Goal: Information Seeking & Learning: Learn about a topic

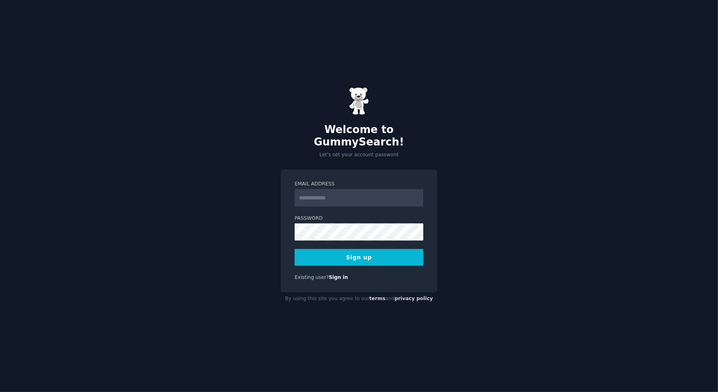
click at [362, 193] on input "Email Address" at bounding box center [359, 198] width 129 height 18
click at [490, 161] on div "Welcome to GummySearch! Let's set your account password Email Address Password …" at bounding box center [359, 196] width 718 height 392
click at [356, 192] on input "Email Address" at bounding box center [359, 198] width 129 height 18
type input "**********"
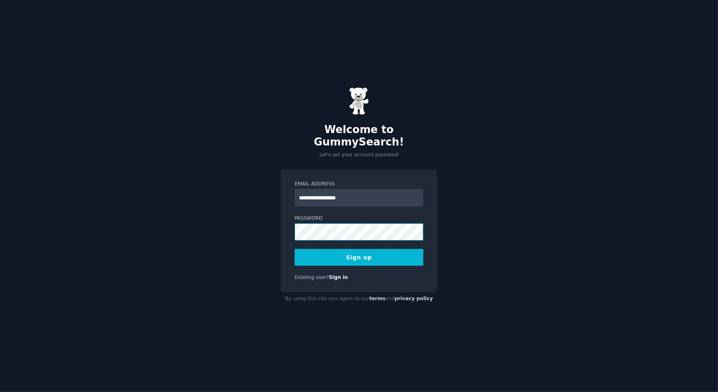
click at [295, 249] on button "Sign up" at bounding box center [359, 257] width 129 height 17
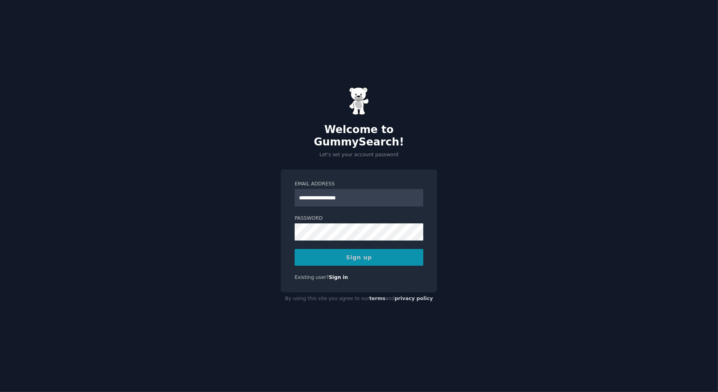
click at [476, 237] on div "**********" at bounding box center [359, 196] width 718 height 392
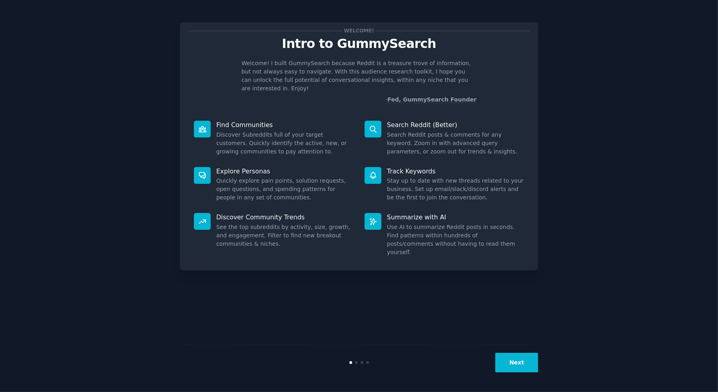
click at [514, 359] on button "Next" at bounding box center [517, 363] width 43 height 20
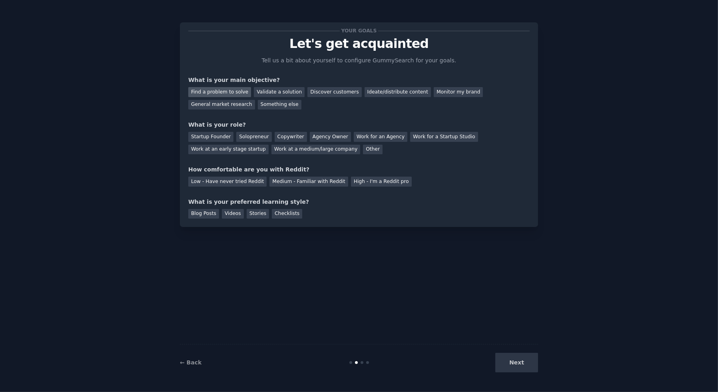
click at [222, 93] on div "Find a problem to solve" at bounding box center [219, 92] width 63 height 10
click at [282, 93] on div "Validate a solution" at bounding box center [279, 92] width 51 height 10
click at [221, 137] on div "Startup Founder" at bounding box center [210, 137] width 45 height 10
click at [315, 182] on div "Medium - Familiar with Reddit" at bounding box center [309, 182] width 78 height 10
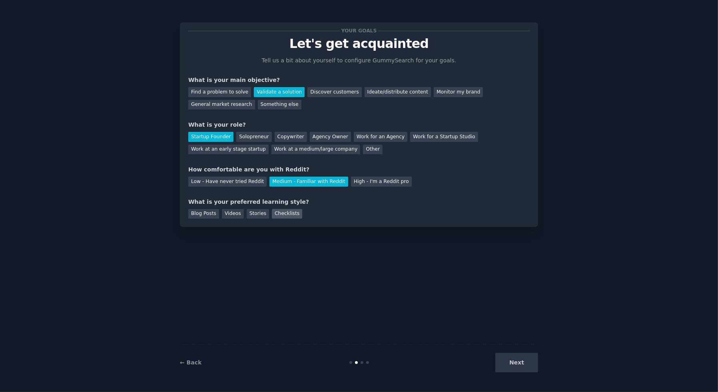
click at [291, 216] on div "Checklists" at bounding box center [287, 214] width 30 height 10
click at [508, 356] on button "Next" at bounding box center [517, 363] width 43 height 20
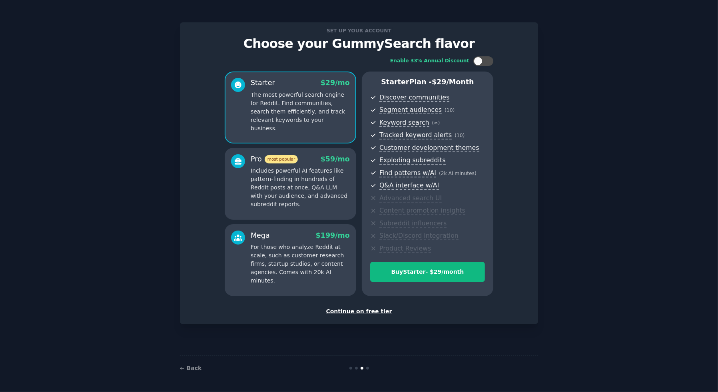
click at [384, 311] on div "Continue on free tier" at bounding box center [359, 312] width 342 height 8
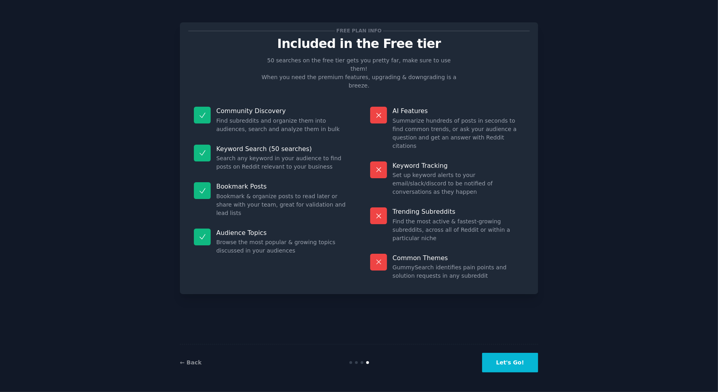
click at [508, 361] on button "Let's Go!" at bounding box center [510, 363] width 56 height 20
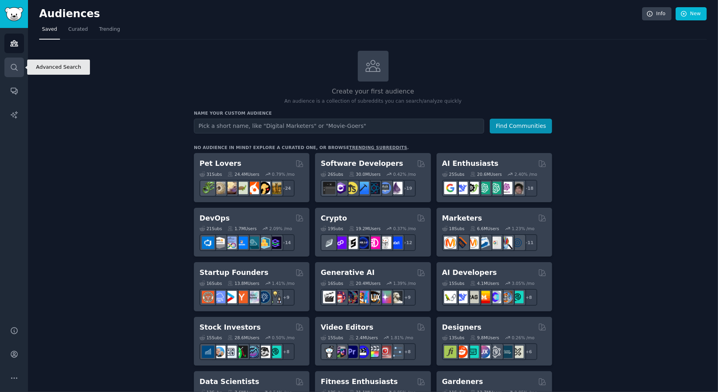
click at [12, 66] on icon "Sidebar" at bounding box center [14, 67] width 8 height 8
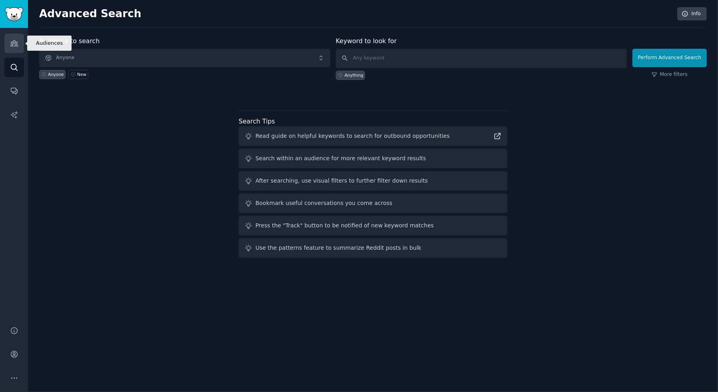
click at [14, 42] on icon "Sidebar" at bounding box center [13, 44] width 7 height 6
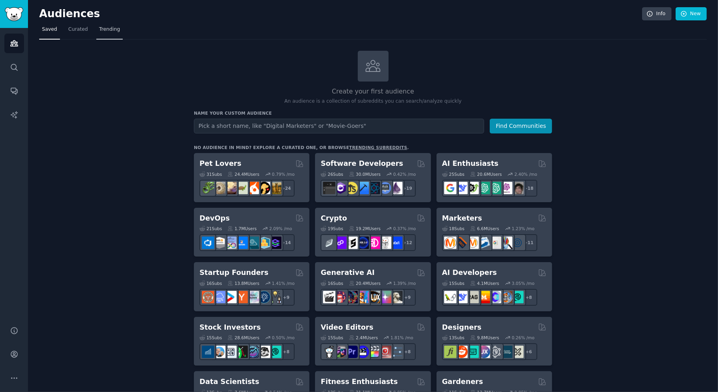
click at [108, 31] on span "Trending" at bounding box center [109, 29] width 21 height 7
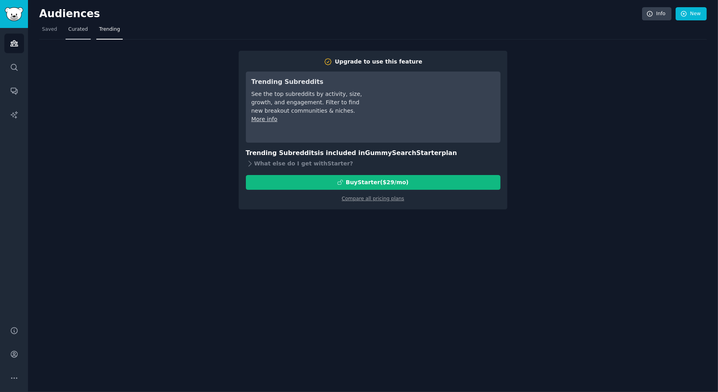
click at [78, 29] on span "Curated" at bounding box center [78, 29] width 20 height 7
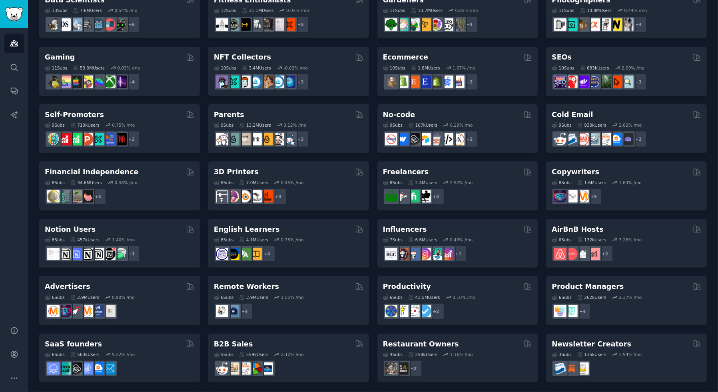
scroll to position [246, 0]
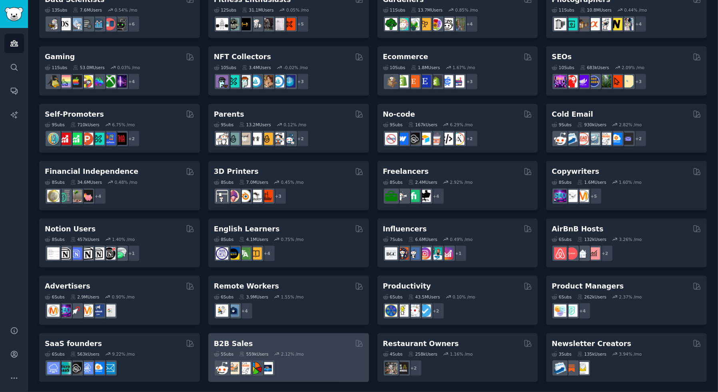
click at [233, 339] on h2 "B2B Sales" at bounding box center [233, 344] width 39 height 10
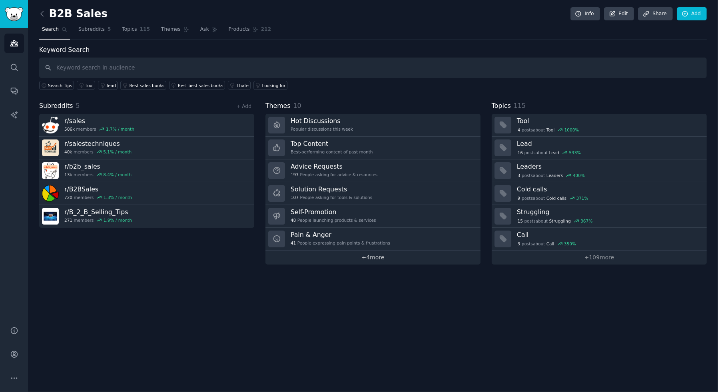
click at [378, 259] on link "+ 4 more" at bounding box center [373, 258] width 215 height 14
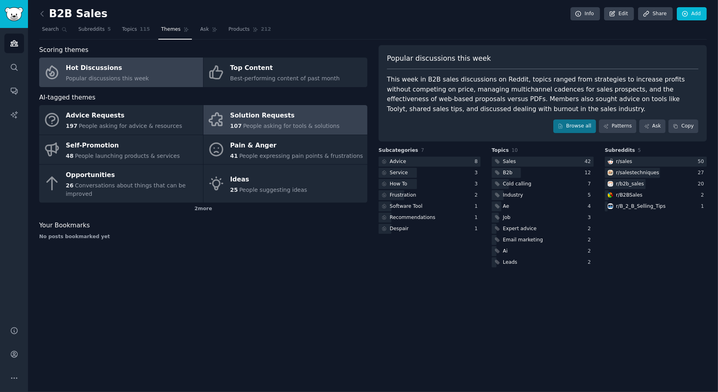
click at [285, 124] on span "People asking for tools & solutions" at bounding box center [291, 126] width 96 height 6
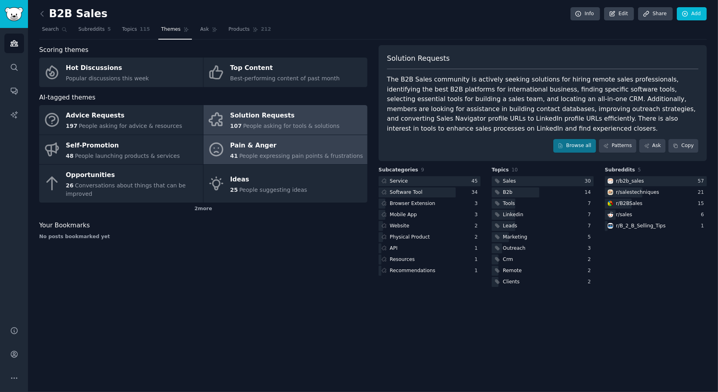
click at [289, 149] on div "Pain & Anger" at bounding box center [296, 145] width 133 height 13
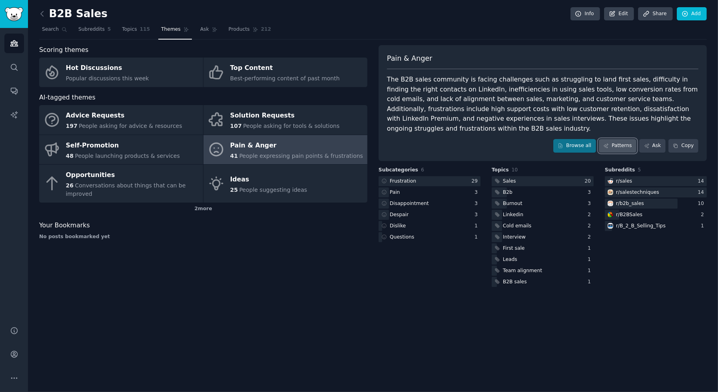
click at [625, 145] on link "Patterns" at bounding box center [618, 146] width 38 height 14
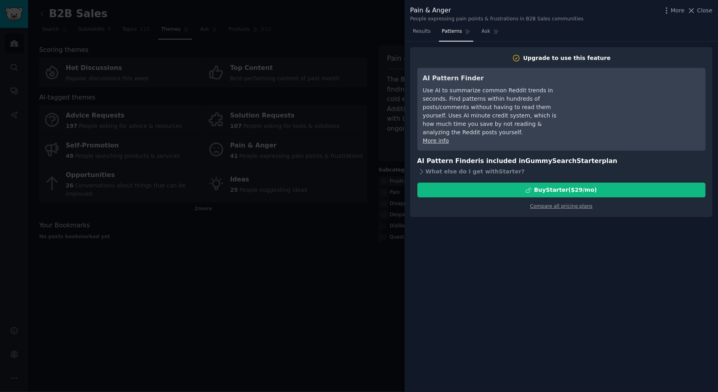
click at [354, 253] on div at bounding box center [359, 196] width 718 height 392
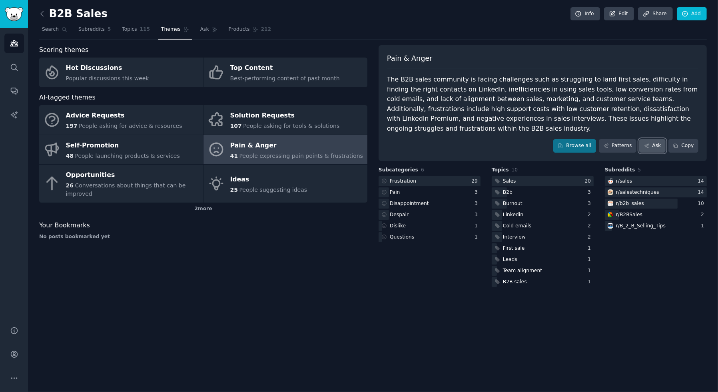
click at [656, 145] on link "Ask" at bounding box center [652, 146] width 26 height 14
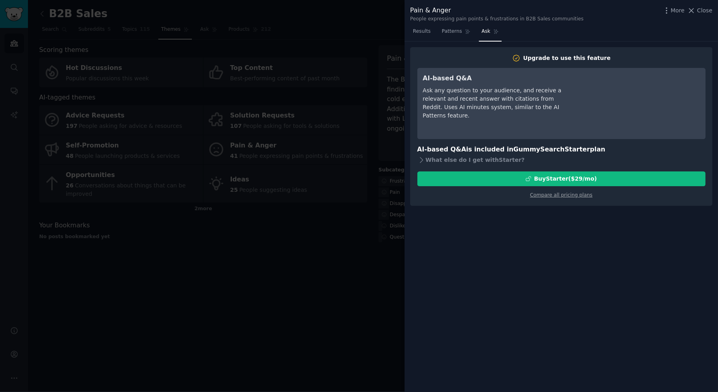
click at [314, 276] on div at bounding box center [359, 196] width 718 height 392
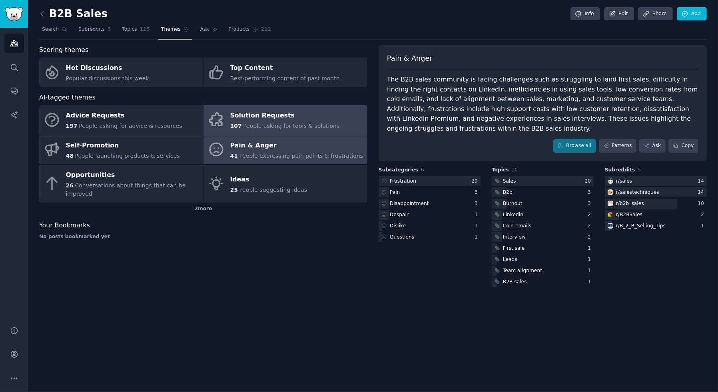
click at [289, 120] on div "Solution Requests" at bounding box center [285, 116] width 110 height 13
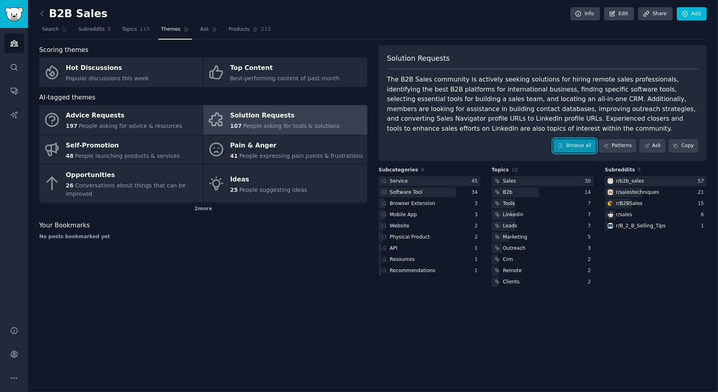
click at [587, 146] on link "Browse all" at bounding box center [574, 146] width 43 height 14
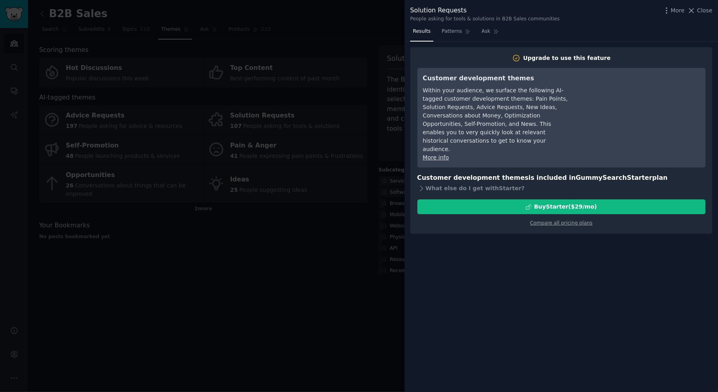
click at [339, 235] on div at bounding box center [359, 196] width 718 height 392
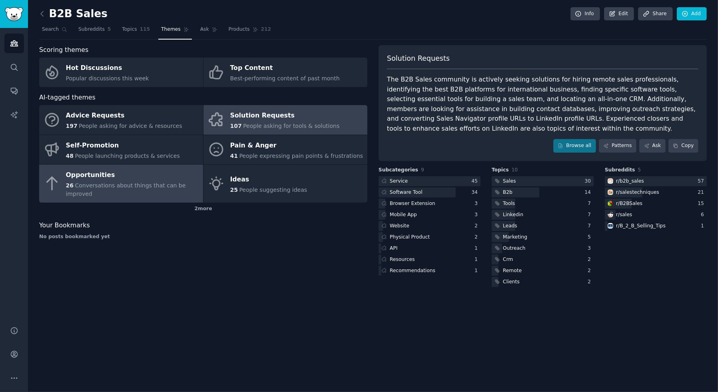
click at [146, 172] on div "Opportunities" at bounding box center [132, 175] width 133 height 13
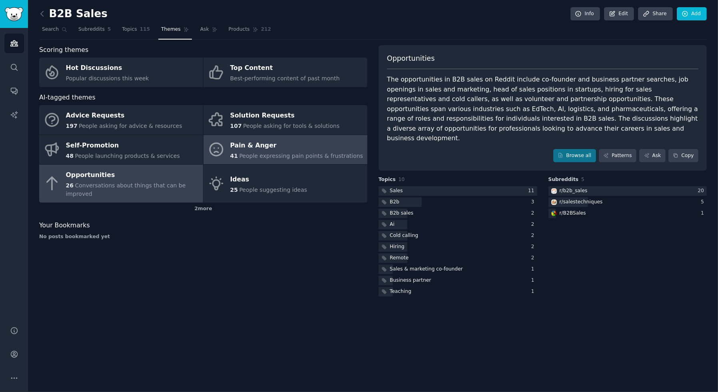
click at [284, 150] on div "Pain & Anger" at bounding box center [296, 145] width 133 height 13
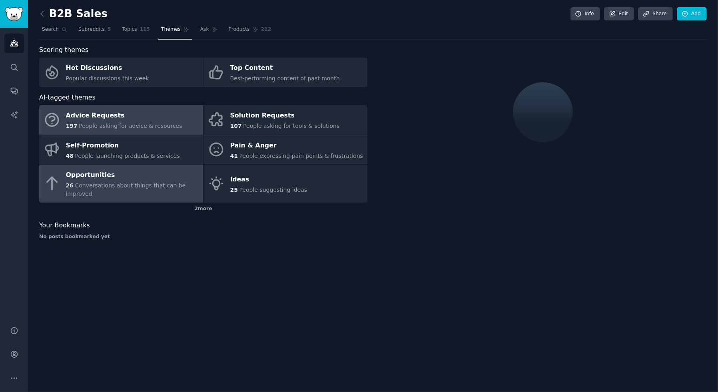
click at [105, 118] on div "Advice Requests" at bounding box center [124, 116] width 116 height 13
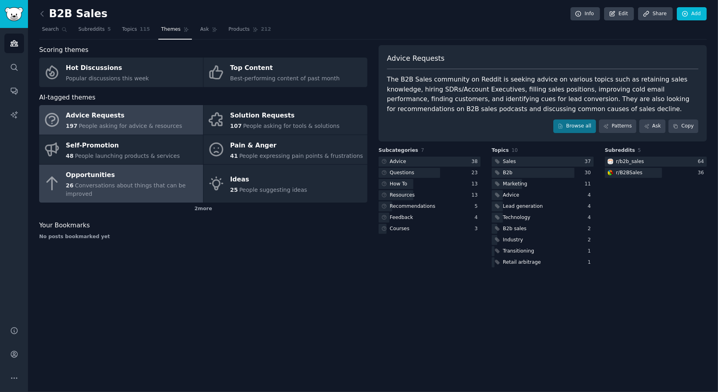
click at [158, 178] on div "Opportunities" at bounding box center [132, 175] width 133 height 13
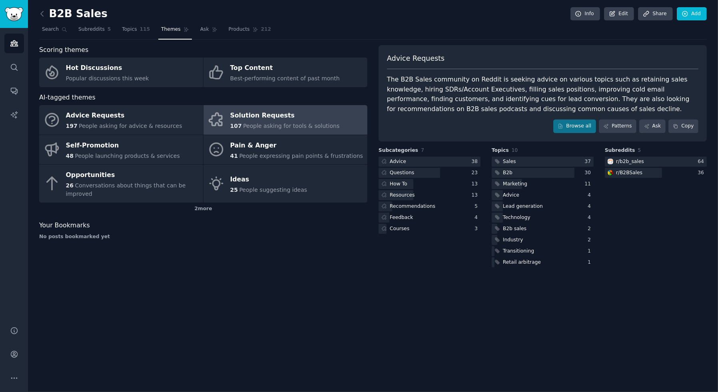
click at [60, 14] on h2 "B2B Sales" at bounding box center [73, 14] width 68 height 13
click at [46, 12] on link at bounding box center [44, 14] width 10 height 13
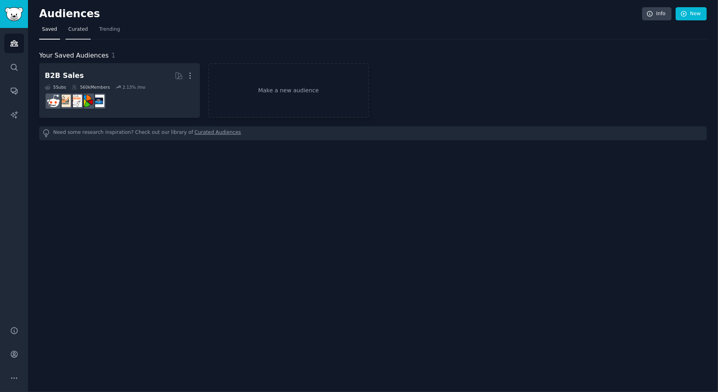
click at [74, 29] on span "Curated" at bounding box center [78, 29] width 20 height 7
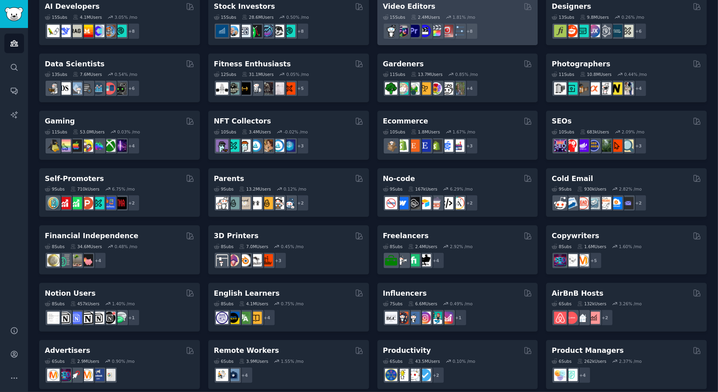
scroll to position [246, 0]
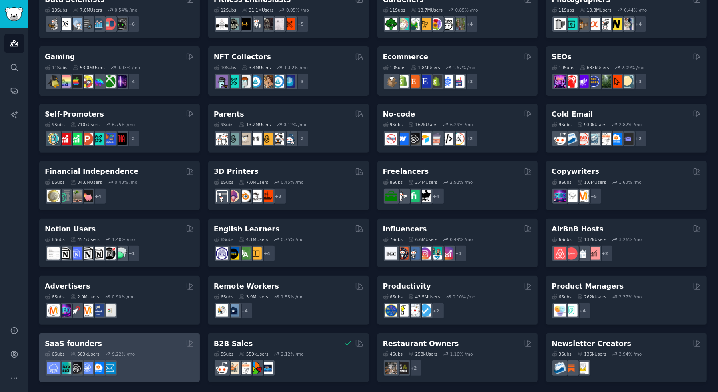
click at [122, 357] on div "6 Sub s 563k Users 9.22 % /mo" at bounding box center [120, 363] width 150 height 28
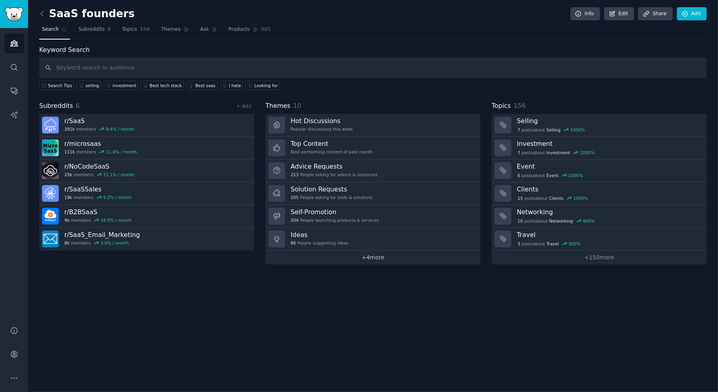
click at [373, 255] on link "+ 4 more" at bounding box center [373, 258] width 215 height 14
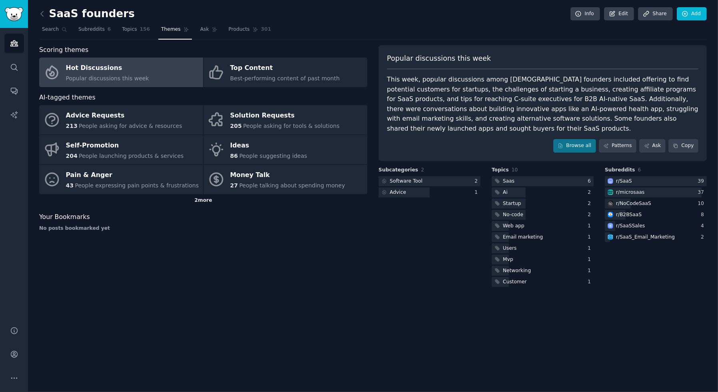
click at [204, 201] on div "2 more" at bounding box center [203, 200] width 328 height 13
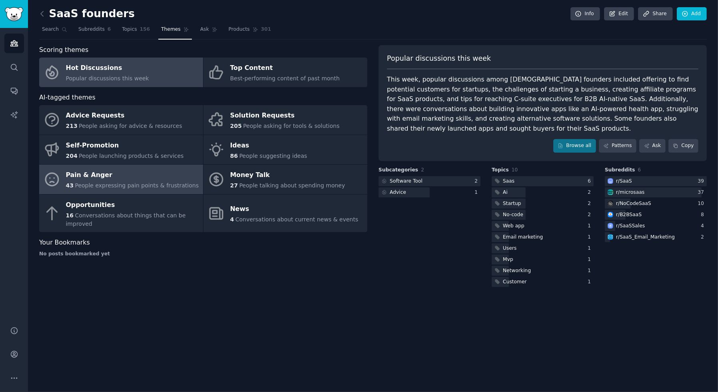
click at [151, 180] on div "Pain & Anger" at bounding box center [132, 175] width 133 height 13
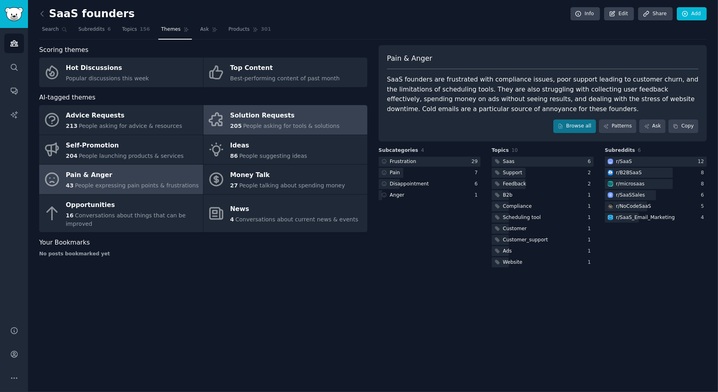
click at [289, 114] on div "Solution Requests" at bounding box center [285, 116] width 110 height 13
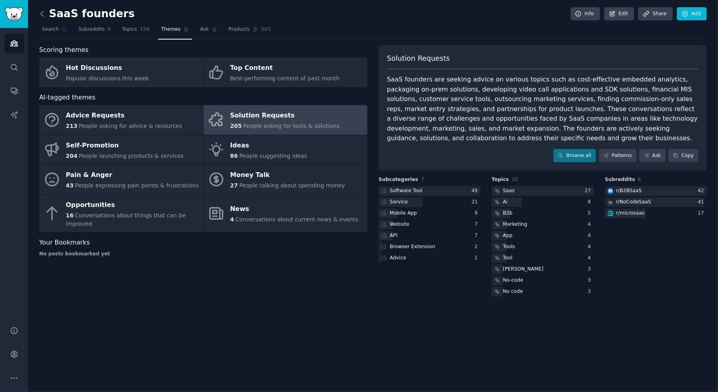
click at [42, 13] on icon at bounding box center [42, 14] width 8 height 8
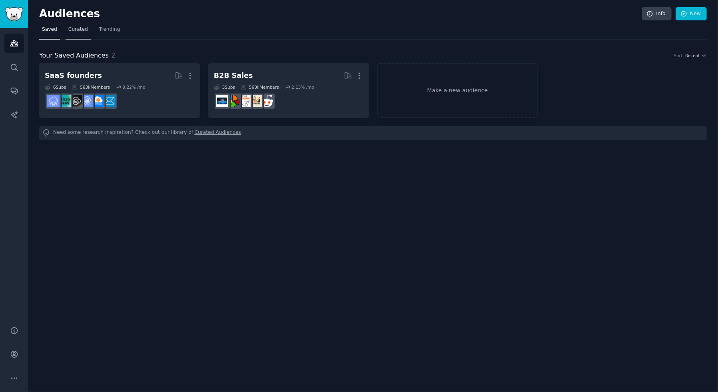
click at [68, 32] on span "Curated" at bounding box center [78, 29] width 20 height 7
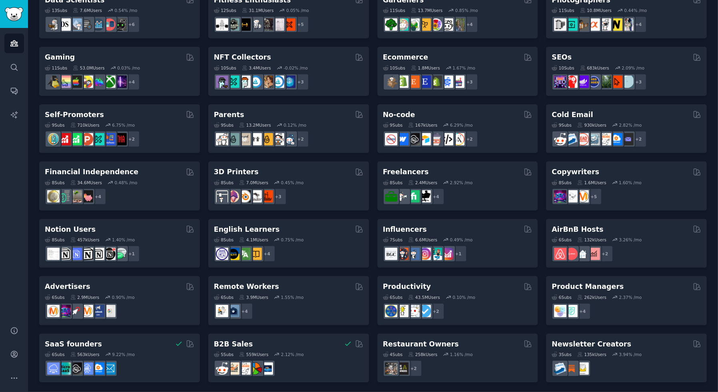
scroll to position [246, 0]
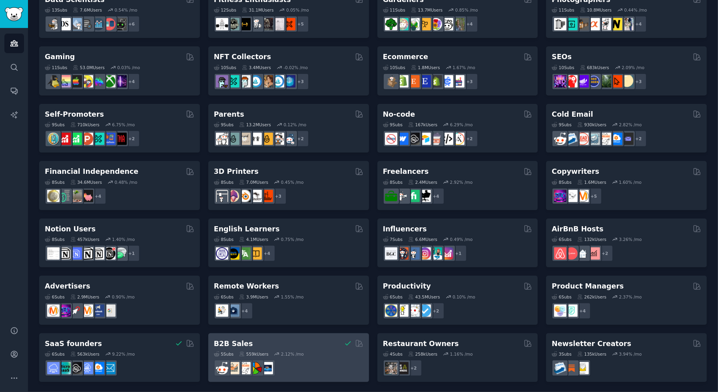
click at [259, 346] on div "B2B Sales" at bounding box center [289, 344] width 150 height 10
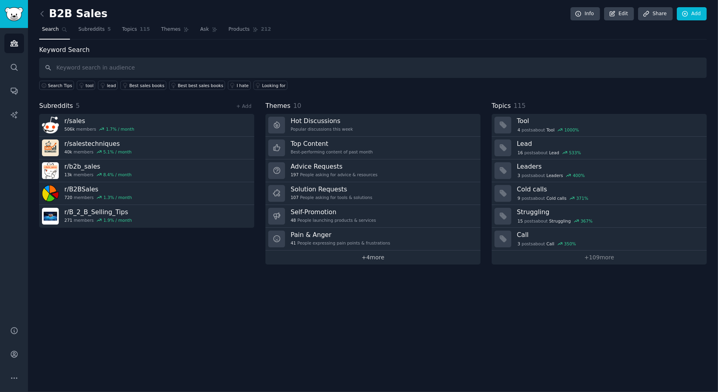
click at [330, 256] on link "+ 4 more" at bounding box center [373, 258] width 215 height 14
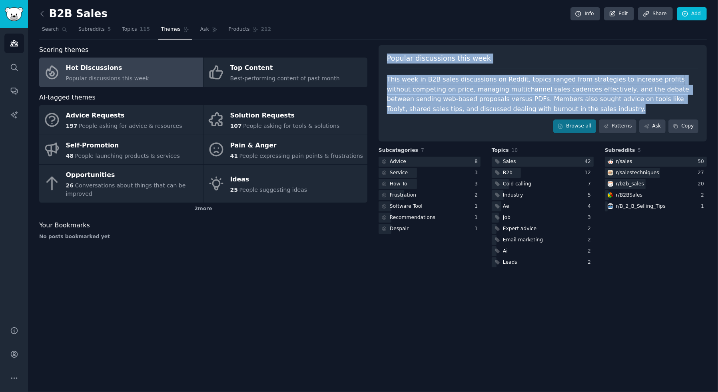
copy div "Popular discussions this week This week in B2B sales discussions on Reddit, top…"
drag, startPoint x: 388, startPoint y: 56, endPoint x: 569, endPoint y: 106, distance: 188.8
click at [569, 106] on div "Popular discussions this week This week in B2B sales discussions on Reddit, top…" at bounding box center [543, 93] width 328 height 96
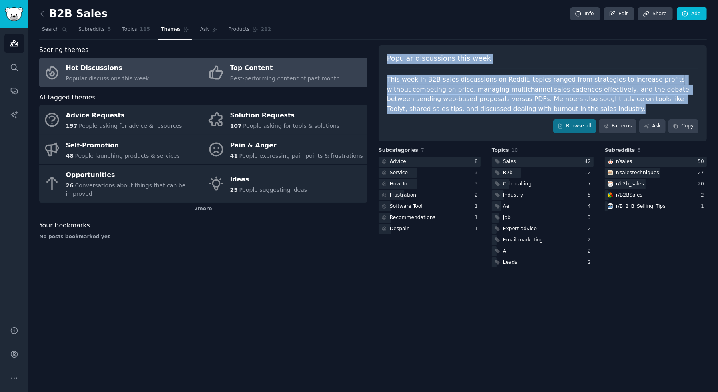
click at [244, 73] on div "Top Content" at bounding box center [285, 68] width 110 height 13
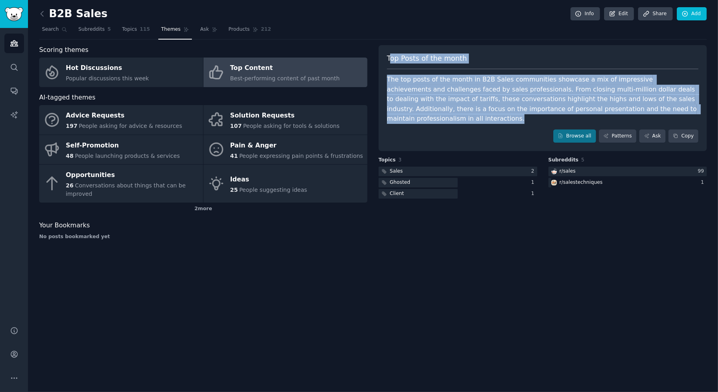
copy div "op Posts of the month The top posts of the month in B2B Sales communities showc…"
drag, startPoint x: 390, startPoint y: 56, endPoint x: 683, endPoint y: 105, distance: 298.0
click at [683, 105] on div "Top Posts of the month The top posts of the month in B2B Sales communities show…" at bounding box center [543, 98] width 328 height 106
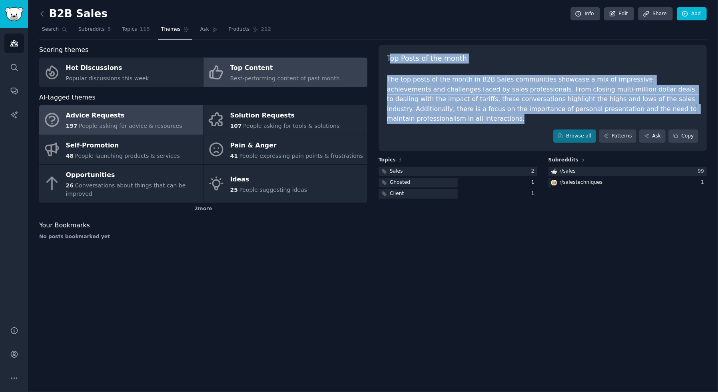
click at [129, 122] on div "197 People asking for advice & resources" at bounding box center [124, 126] width 116 height 8
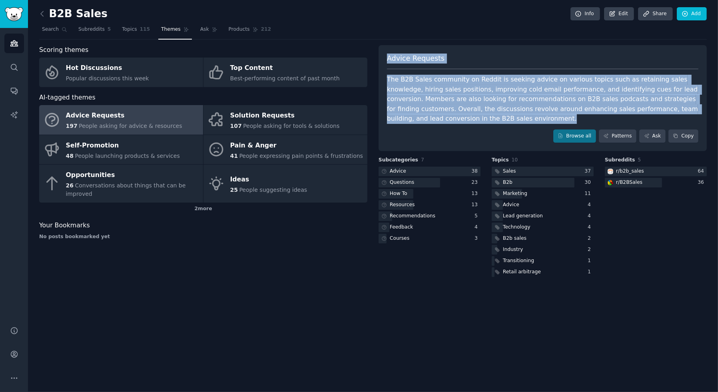
copy div "Advice Requests The B2B Sales community on Reddit is seeking advice on various …"
drag, startPoint x: 388, startPoint y: 58, endPoint x: 449, endPoint y: 116, distance: 84.6
click at [449, 116] on div "Advice Requests The B2B Sales community on Reddit is seeking advice on various …" at bounding box center [543, 98] width 328 height 106
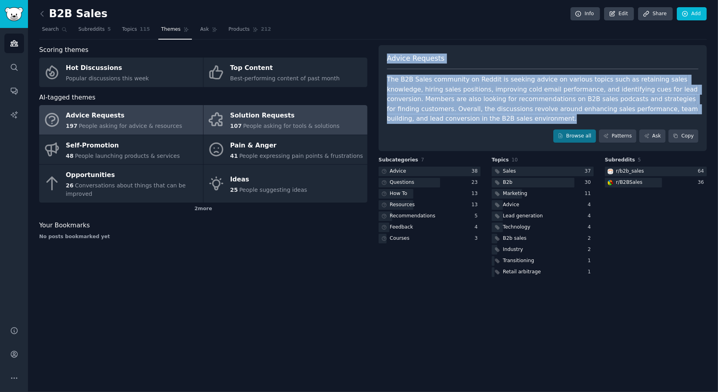
click at [255, 120] on div "Solution Requests" at bounding box center [285, 116] width 110 height 13
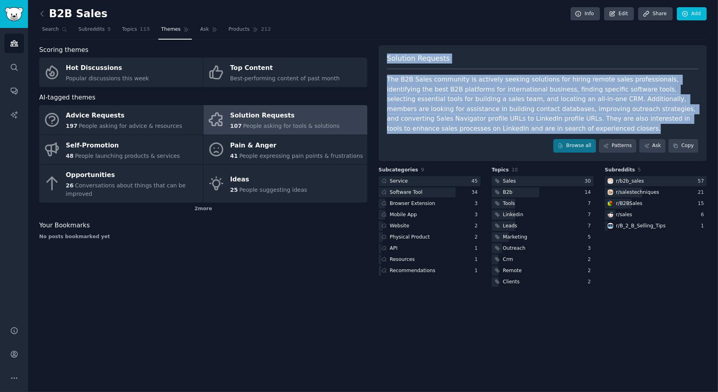
copy div "Solution Requests The B2B Sales community is actively seeking solutions for hir…"
drag, startPoint x: 387, startPoint y: 54, endPoint x: 481, endPoint y: 130, distance: 120.7
click at [481, 130] on div "Solution Requests The B2B Sales community is actively seeking solutions for hir…" at bounding box center [543, 103] width 328 height 116
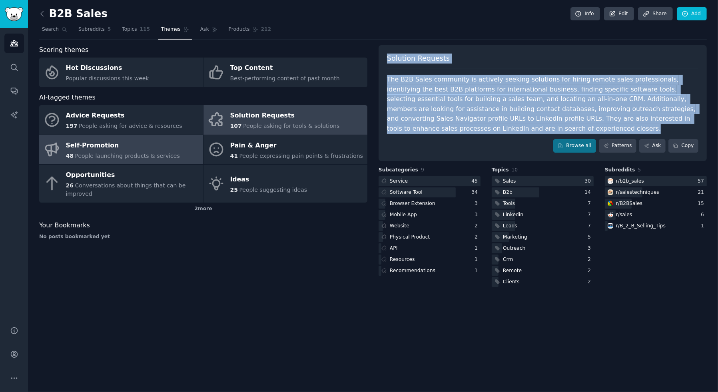
click at [110, 149] on div "Self-Promotion" at bounding box center [123, 145] width 114 height 13
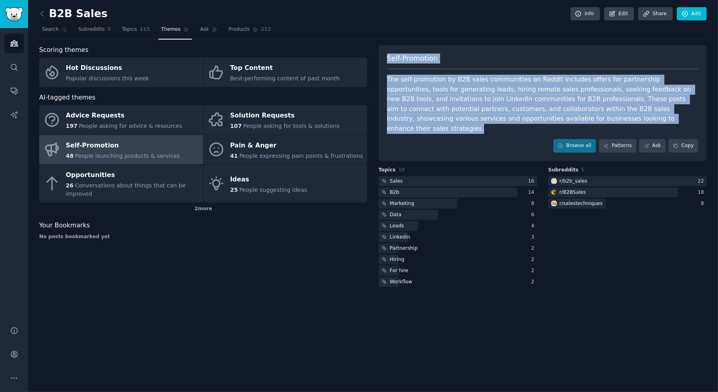
copy div "Self-Promotion The self-promotion by B2B sales communities on Reddit includes o…"
drag, startPoint x: 387, startPoint y: 53, endPoint x: 596, endPoint y: 121, distance: 219.4
click at [596, 121] on div "Self-Promotion The self-promotion by B2B sales communities on Reddit includes o…" at bounding box center [543, 103] width 328 height 116
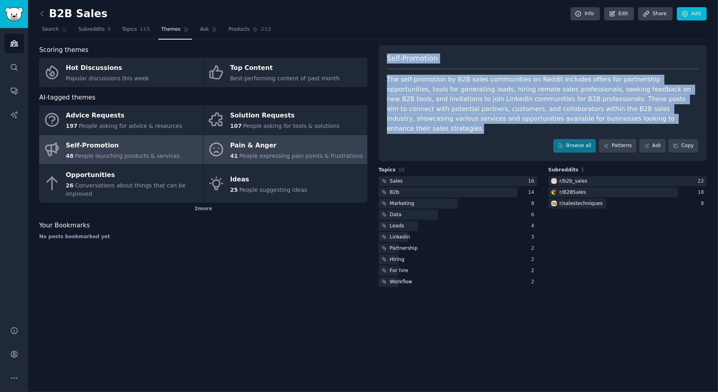
click at [286, 143] on div "Pain & Anger" at bounding box center [296, 145] width 133 height 13
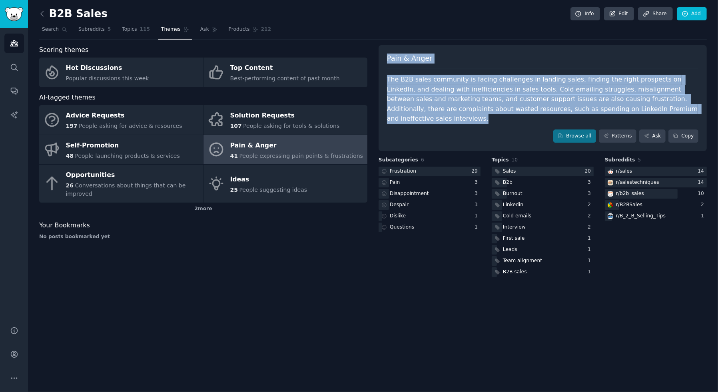
copy div "Pain & Anger The B2B sales community is facing challenges in landing sales, fin…"
drag, startPoint x: 388, startPoint y: 57, endPoint x: 664, endPoint y: 112, distance: 281.3
click at [664, 112] on div "Pain & Anger The B2B sales community is facing challenges in landing sales, fin…" at bounding box center [543, 98] width 328 height 106
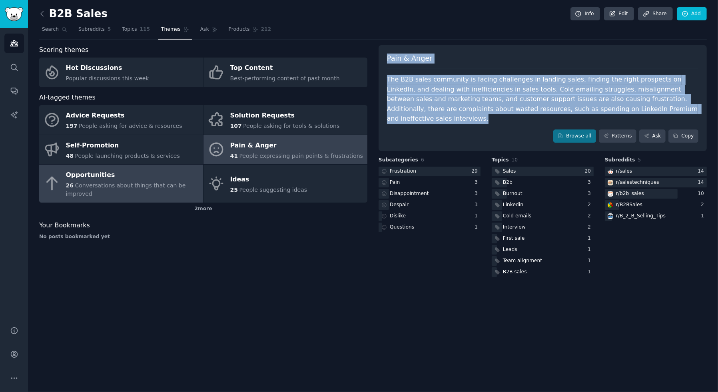
click at [128, 173] on div "Opportunities" at bounding box center [132, 175] width 133 height 13
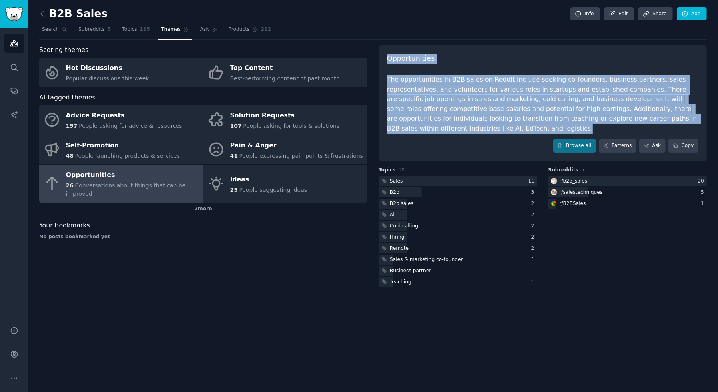
copy div "Opportunities The opportunities in B2B sales on Reddit include seeking co-found…"
drag, startPoint x: 388, startPoint y: 56, endPoint x: 492, endPoint y: 140, distance: 133.3
click at [492, 140] on div "Opportunities The opportunities in B2B sales on Reddit include seeking co-found…" at bounding box center [543, 103] width 328 height 116
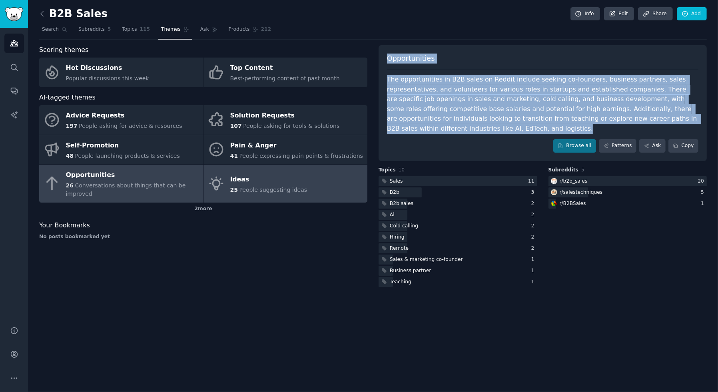
click at [265, 183] on div "Ideas" at bounding box center [268, 179] width 77 height 13
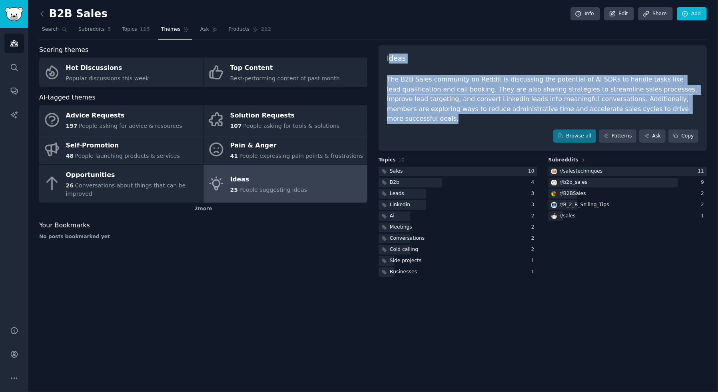
copy div "deas The B2B Sales community on Reddit is discussing the potential of AI SDRs t…"
drag, startPoint x: 388, startPoint y: 57, endPoint x: 673, endPoint y: 106, distance: 289.4
click at [673, 106] on div "Ideas The B2B Sales community on Reddit is discussing the potential of AI SDRs …" at bounding box center [543, 98] width 328 height 106
click at [388, 57] on span "Ideas" at bounding box center [396, 59] width 19 height 10
copy div "Ideas The B2B Sales community on Reddit is discussing the potential of AI SDRs …"
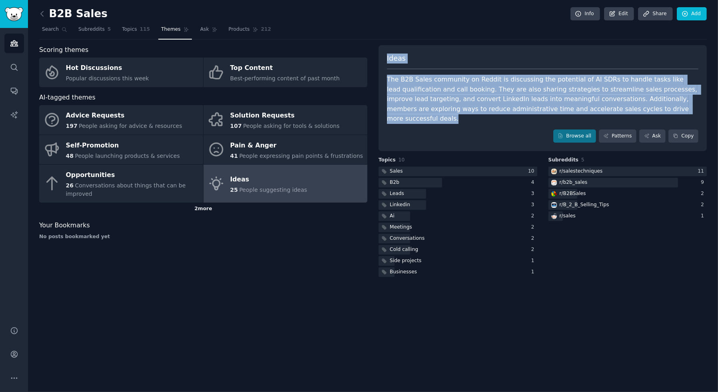
click at [202, 208] on div "2 more" at bounding box center [203, 209] width 328 height 13
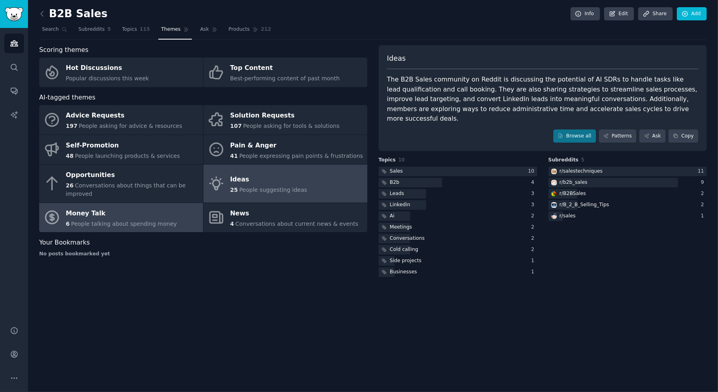
click at [157, 222] on span "People talking about spending money" at bounding box center [124, 224] width 106 height 6
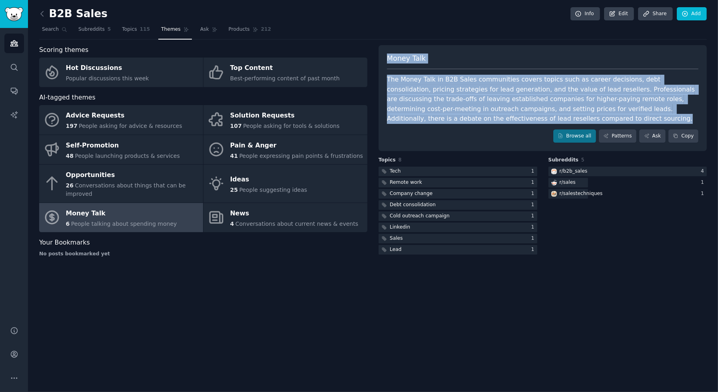
copy div "Money Talk The Money Talk in B2B Sales communities covers topics such as career…"
drag, startPoint x: 389, startPoint y: 56, endPoint x: 534, endPoint y: 127, distance: 161.7
click at [534, 127] on div "Money Talk The Money Talk in B2B Sales communities covers topics such as career…" at bounding box center [543, 98] width 328 height 106
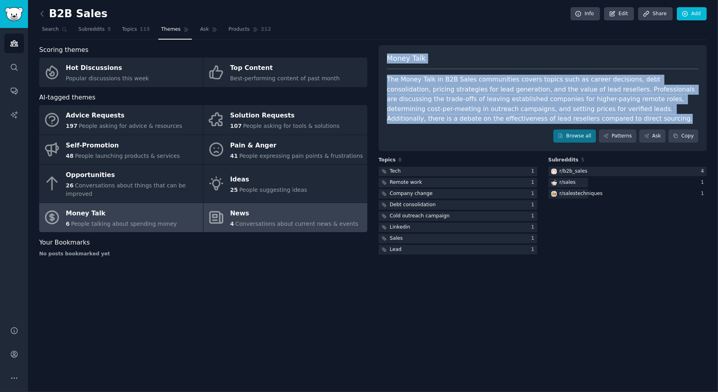
click at [298, 222] on span "Conversations about current news & events" at bounding box center [297, 224] width 123 height 6
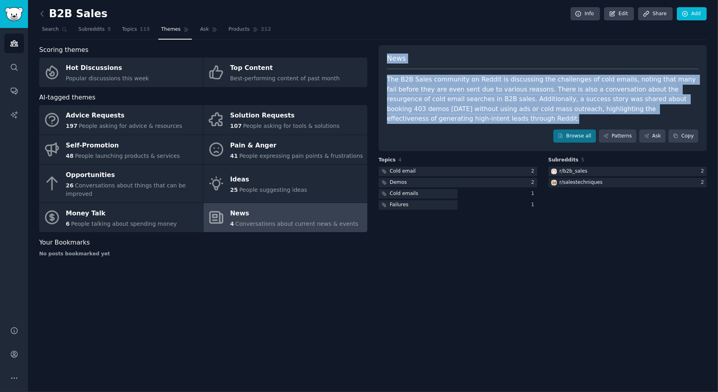
drag, startPoint x: 387, startPoint y: 56, endPoint x: 458, endPoint y: 131, distance: 103.5
click at [459, 132] on div "News The B2B Sales community on Reddit is discussing the challenges of cold ema…" at bounding box center [543, 98] width 328 height 106
